Goal: Navigation & Orientation: Find specific page/section

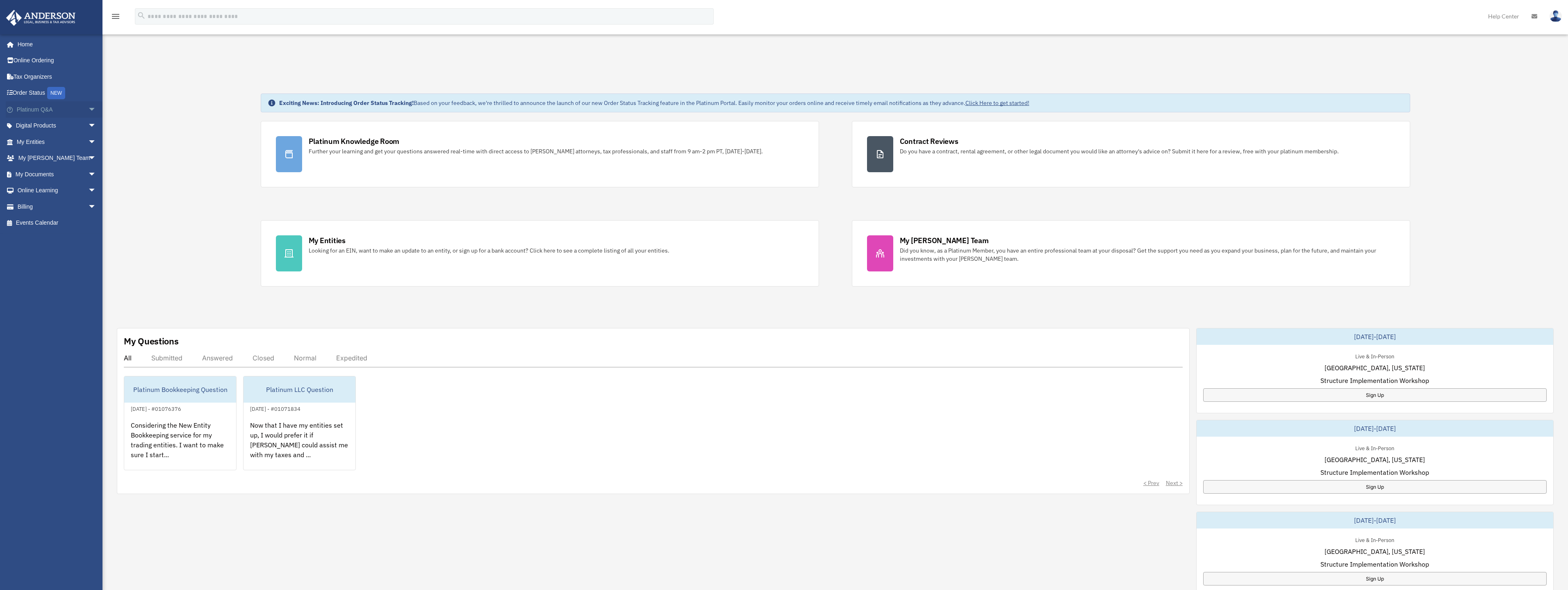
click at [91, 108] on span "arrow_drop_down" at bounding box center [96, 109] width 16 height 16
click at [54, 210] on link "Platinum Knowledge Room" at bounding box center [60, 212] width 97 height 26
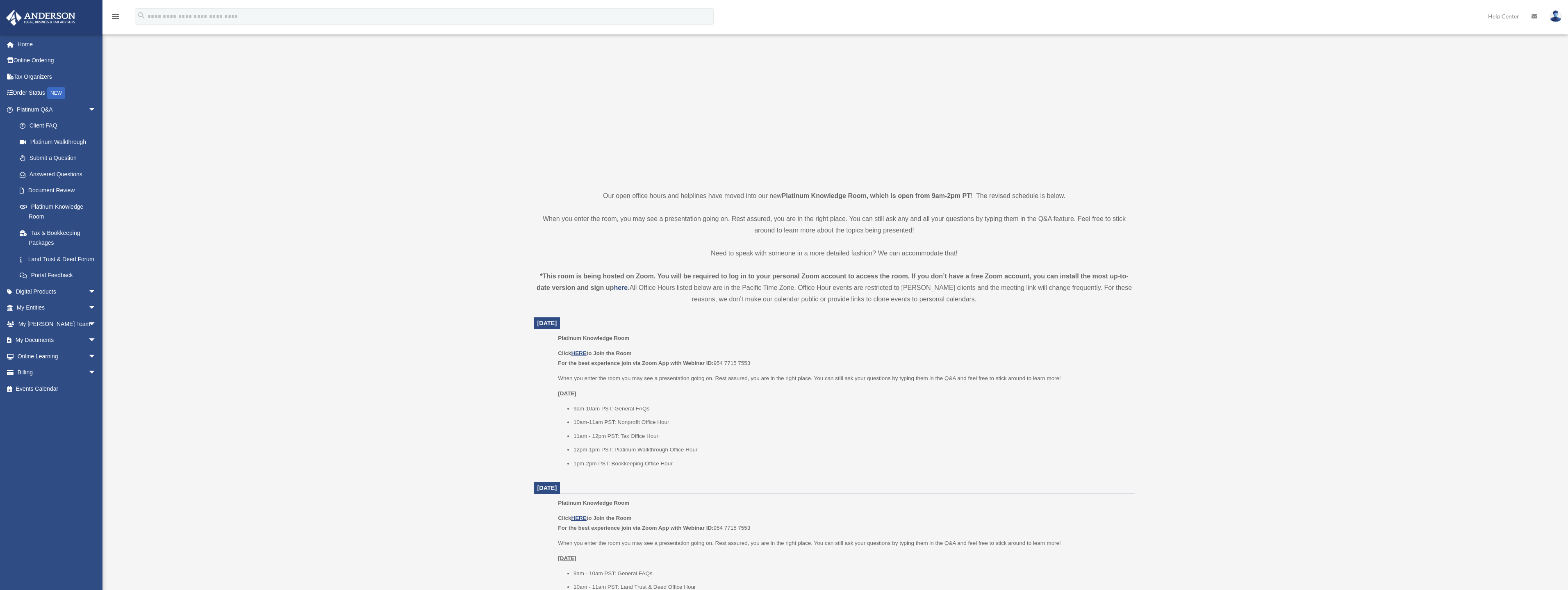
scroll to position [82, 0]
click at [22, 42] on link "Home" at bounding box center [57, 44] width 103 height 16
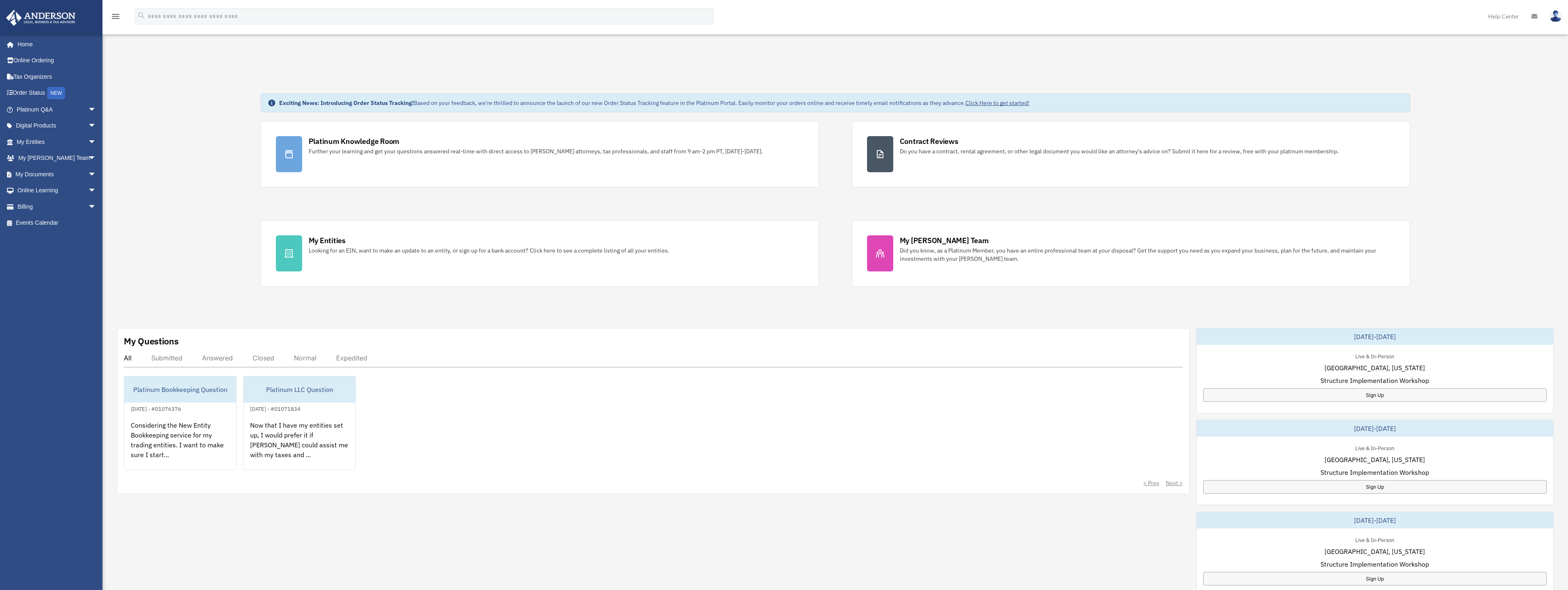
click at [226, 358] on div "Answered" at bounding box center [218, 358] width 31 height 8
click at [161, 360] on div "Submitted" at bounding box center [167, 358] width 31 height 8
